Goal: Use online tool/utility: Utilize a website feature to perform a specific function

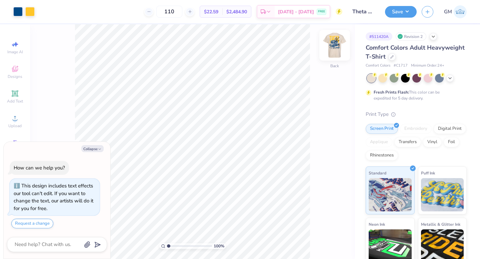
click at [337, 48] on img at bounding box center [334, 45] width 27 height 27
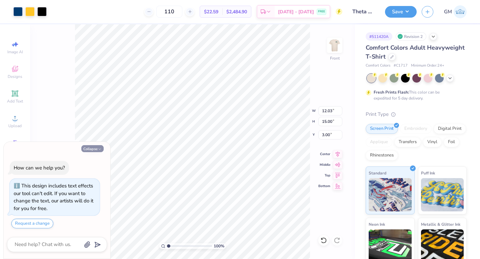
click at [92, 150] on button "Collapse" at bounding box center [92, 148] width 22 height 7
type textarea "x"
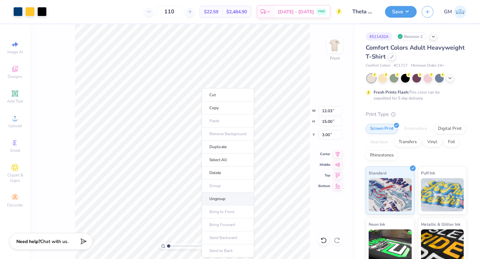
click at [217, 198] on li "Ungroup" at bounding box center [228, 199] width 52 height 13
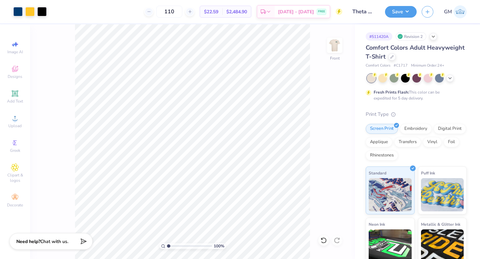
type input "4.56"
click at [184, 246] on input "range" at bounding box center [189, 246] width 45 height 6
type input "0.18"
type input "0.34"
type input "14.50"
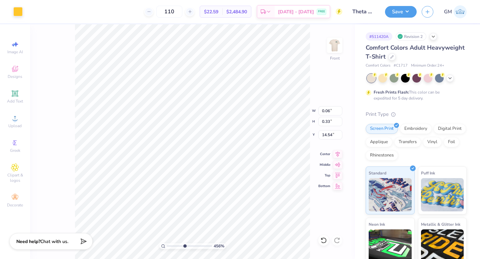
click at [173, 247] on input "range" at bounding box center [189, 246] width 45 height 6
type input "1.28"
click at [170, 245] on input "range" at bounding box center [189, 246] width 45 height 6
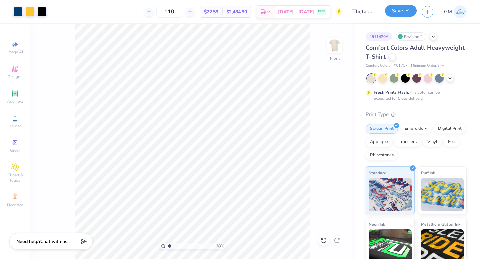
click at [393, 12] on button "Save" at bounding box center [401, 11] width 32 height 12
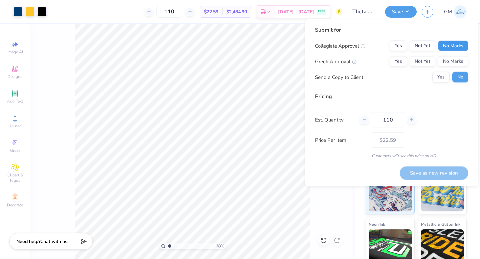
click at [452, 46] on button "No Marks" at bounding box center [453, 46] width 30 height 11
click at [401, 60] on button "Yes" at bounding box center [398, 61] width 17 height 11
click at [415, 172] on button "Save as new revision" at bounding box center [434, 173] width 69 height 14
type input "$22.59"
